Goal: Information Seeking & Learning: Get advice/opinions

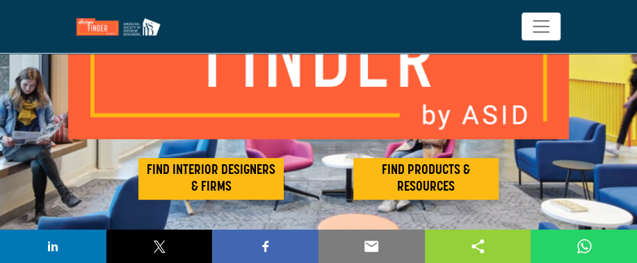
scroll to position [209, 0]
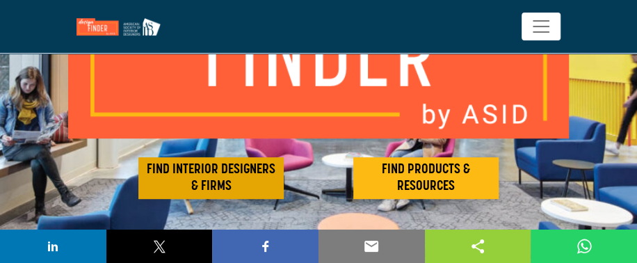
click at [216, 167] on h2 "FIND INTERIOR DESIGNERS & FIRMS" at bounding box center [211, 177] width 137 height 33
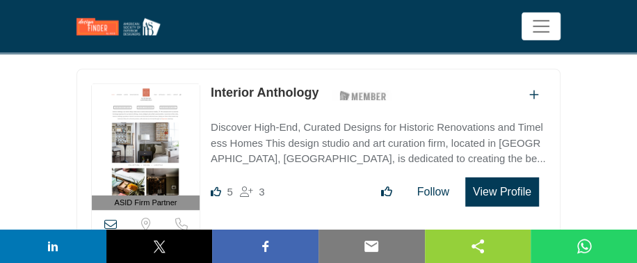
scroll to position [1530, 0]
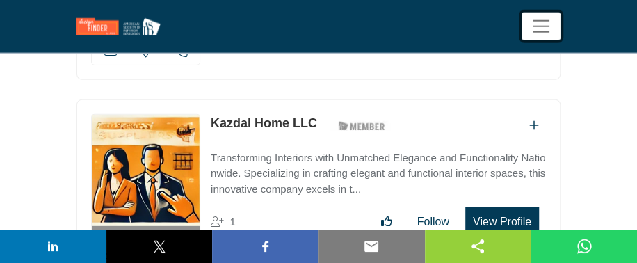
click at [543, 19] on span "Toggle navigation" at bounding box center [541, 26] width 21 height 21
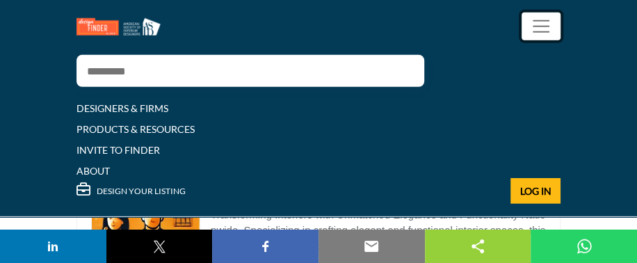
scroll to position [1694, 0]
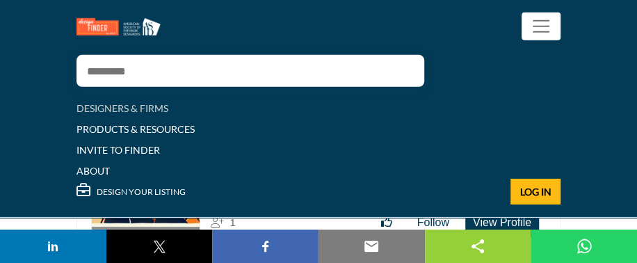
click at [152, 106] on link "DESIGNERS & FIRMS" at bounding box center [123, 108] width 92 height 12
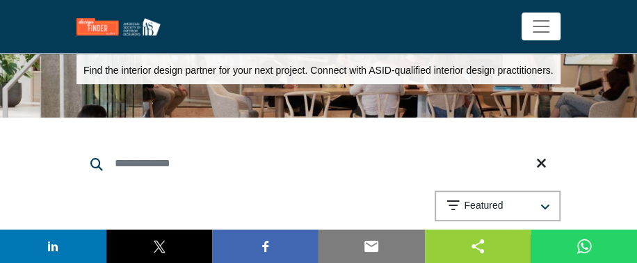
scroll to position [70, 0]
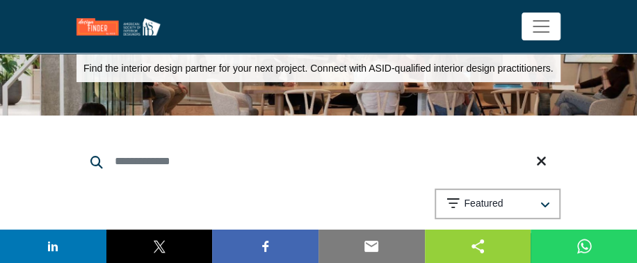
click at [166, 164] on input "Search Keyword" at bounding box center [319, 161] width 484 height 33
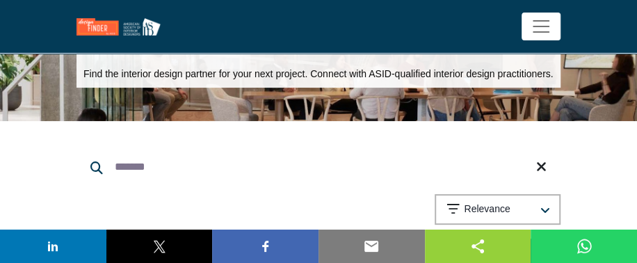
type input "*******"
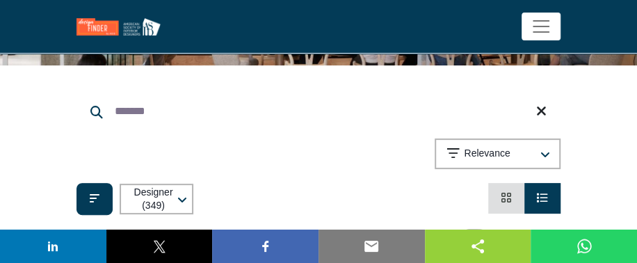
scroll to position [139, 0]
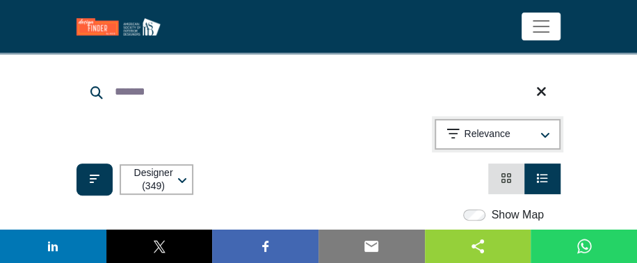
click at [481, 141] on p "Relevance" at bounding box center [487, 134] width 46 height 14
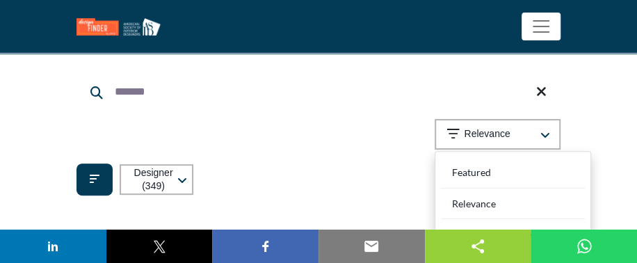
click at [257, 138] on div "Showing 21 results out of 349 For "florida"" at bounding box center [319, 137] width 484 height 36
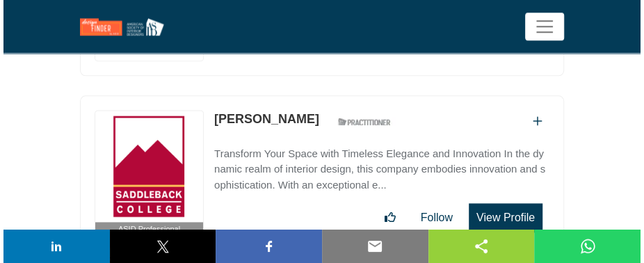
scroll to position [765, 0]
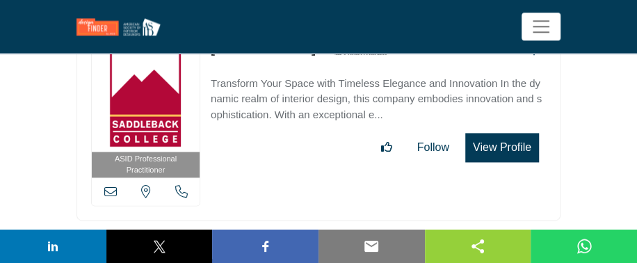
click at [519, 158] on button "View Profile" at bounding box center [502, 147] width 74 height 29
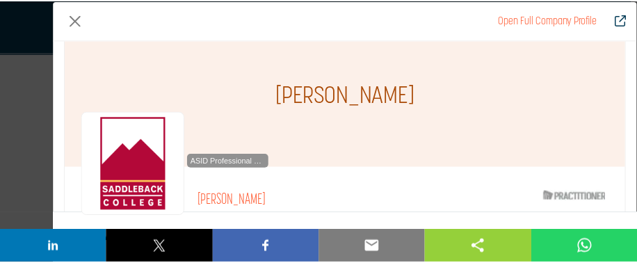
scroll to position [0, 0]
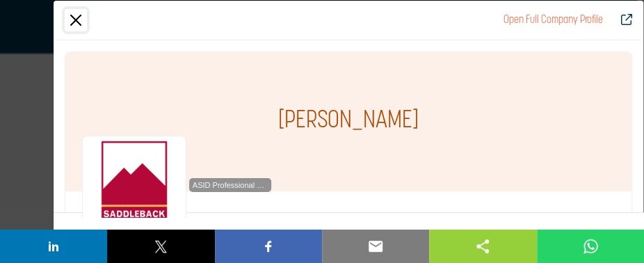
click at [73, 19] on button "Close" at bounding box center [76, 20] width 22 height 22
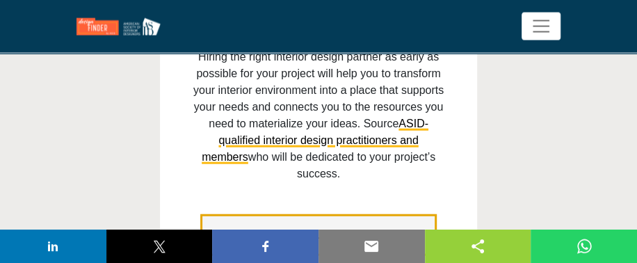
scroll to position [1303, 0]
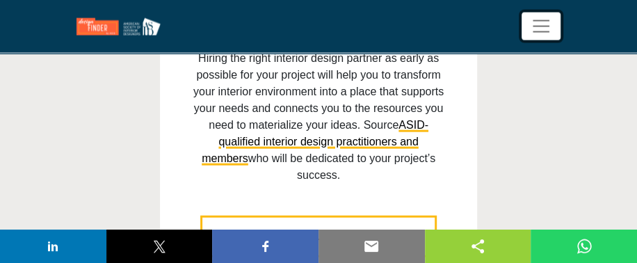
click at [547, 29] on span "Toggle navigation" at bounding box center [541, 26] width 21 height 21
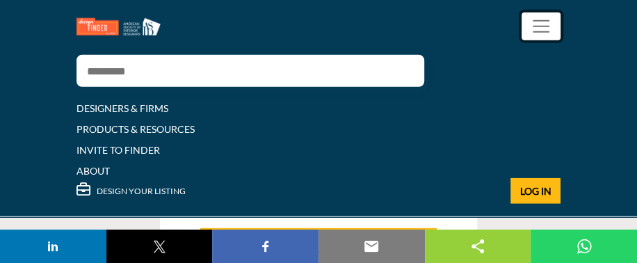
scroll to position [1467, 0]
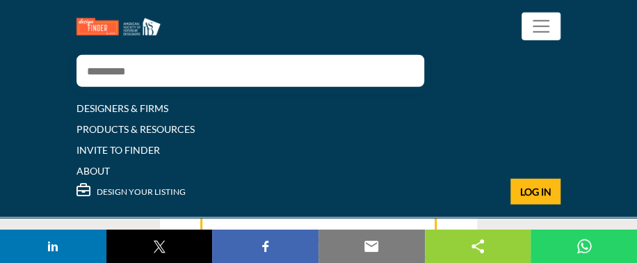
click at [217, 77] on input "Search" at bounding box center [237, 71] width 320 height 32
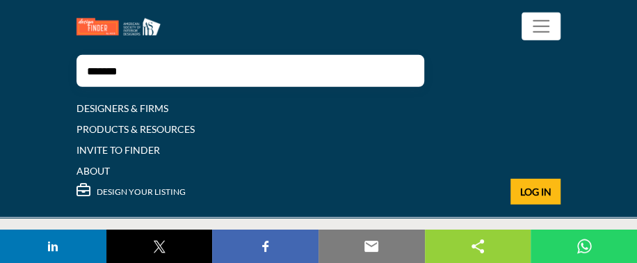
scroll to position [1676, 0]
type input "*******"
click at [54, 244] on img at bounding box center [55, 246] width 17 height 17
click at [636, 91] on header "******* DESIGNERS & FIRMS PRODUCTS & RESOURCES INVITE TO FINDER ABOUT" at bounding box center [318, 109] width 637 height 218
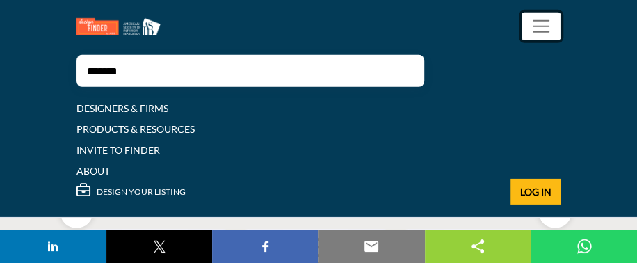
click at [532, 26] on span "Toggle navigation" at bounding box center [541, 26] width 21 height 21
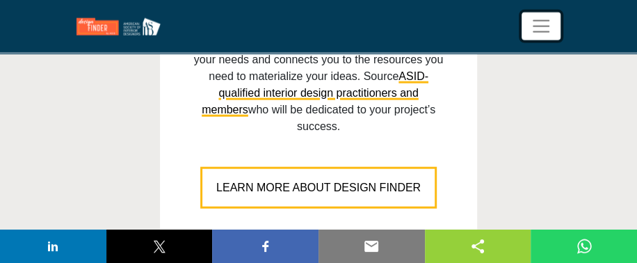
scroll to position [1374, 0]
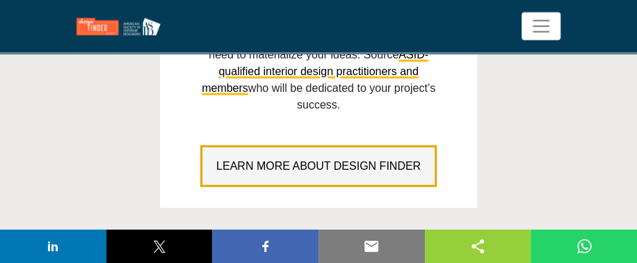
click at [368, 160] on span "LEARN MORE ABOUT DESIGN FINDER" at bounding box center [318, 166] width 204 height 12
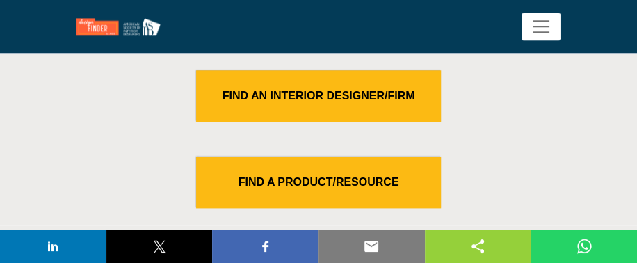
scroll to position [626, 0]
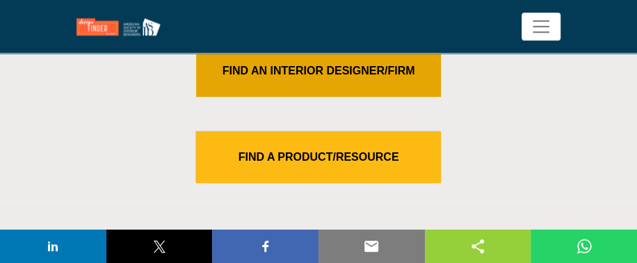
click at [300, 77] on link "FIND AN INTERIOR DESIGNER/FIRM" at bounding box center [318, 70] width 245 height 51
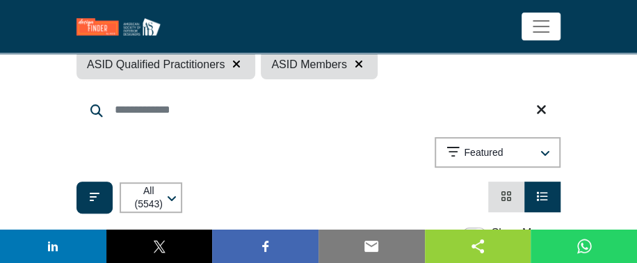
scroll to position [209, 0]
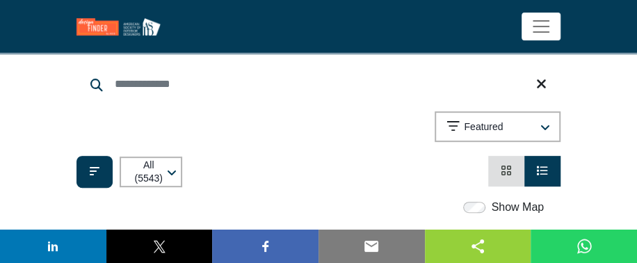
click at [180, 97] on input "Search Keyword" at bounding box center [319, 83] width 484 height 33
type input "*******"
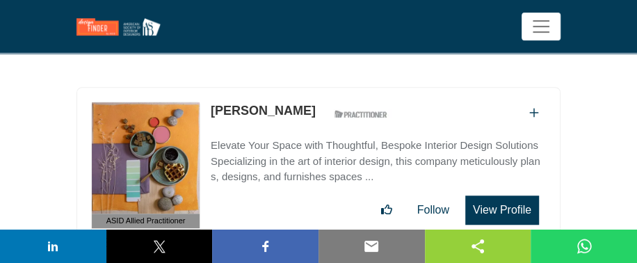
scroll to position [347, 0]
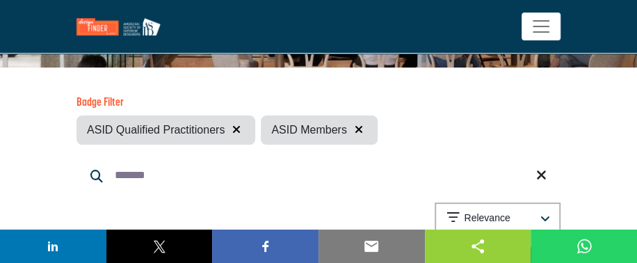
scroll to position [209, 0]
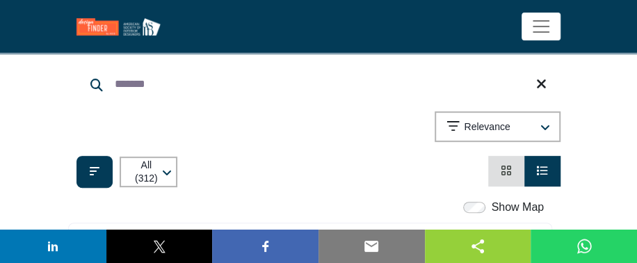
click at [501, 176] on icon "View Card" at bounding box center [506, 170] width 11 height 11
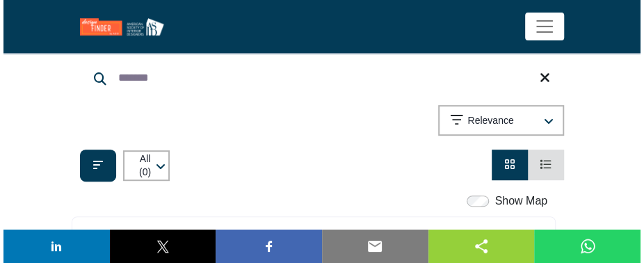
scroll to position [237, 0]
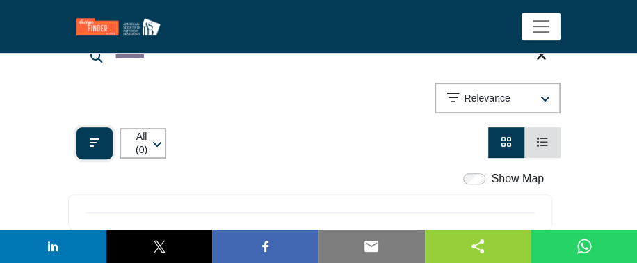
click at [90, 148] on icon "Filter categories" at bounding box center [95, 142] width 10 height 11
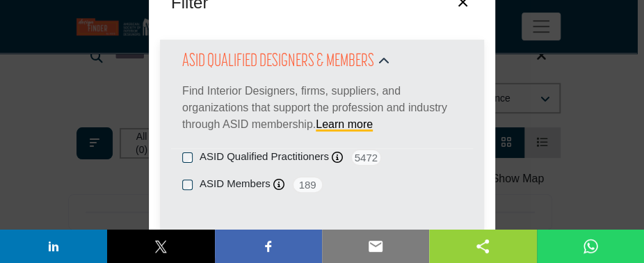
scroll to position [70, 0]
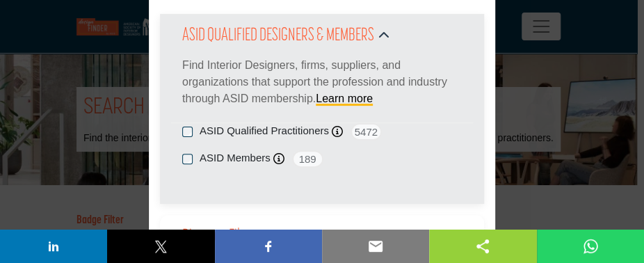
click at [188, 155] on div "ASID Members ASID Member who supports and impacts the Interior Design industry.…" at bounding box center [322, 158] width 280 height 17
drag, startPoint x: 189, startPoint y: 155, endPoint x: 264, endPoint y: 179, distance: 78.1
click at [264, 179] on div "ASID Qualified Practitioners ASID Qualified Practitioner who validates work and…" at bounding box center [322, 158] width 280 height 70
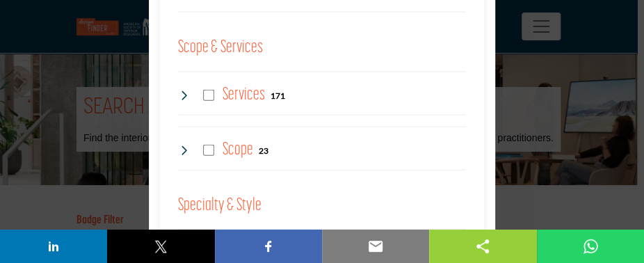
scroll to position [1043, 0]
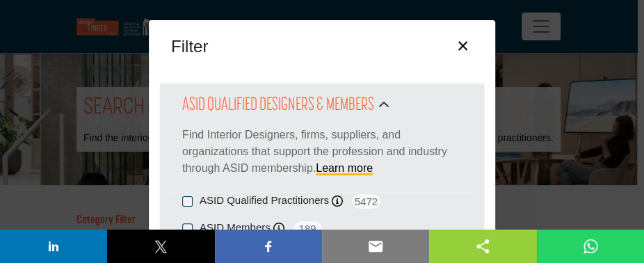
click at [459, 45] on button "×" at bounding box center [463, 44] width 20 height 26
